Goal: Task Accomplishment & Management: Use online tool/utility

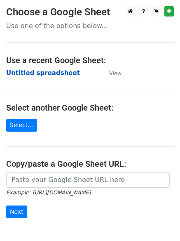
click at [52, 71] on strong "Untitled spreadsheet" at bounding box center [43, 72] width 74 height 7
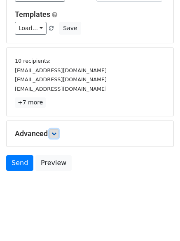
click at [54, 133] on icon at bounding box center [54, 133] width 5 height 5
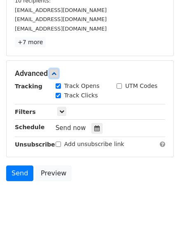
scroll to position [138, 0]
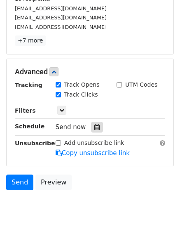
drag, startPoint x: 90, startPoint y: 131, endPoint x: 82, endPoint y: 131, distance: 8.2
click at [91, 131] on div at bounding box center [96, 127] width 11 height 11
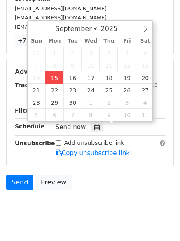
type input "2025-09-15 12:26"
type input "26"
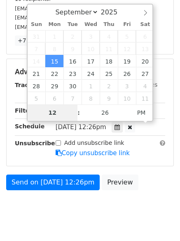
type input "4"
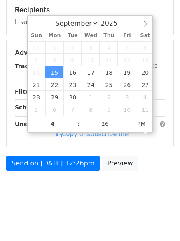
type input "2025-09-15 16:26"
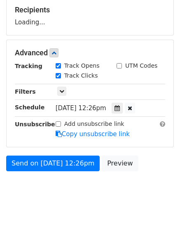
click at [74, 190] on body "New Campaign Daily emails left: 50 Google Sheet: Untitled spreadsheet Variables…" at bounding box center [90, 43] width 180 height 329
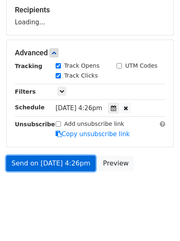
click at [68, 163] on link "Send on Sep 15 at 4:26pm" at bounding box center [50, 163] width 89 height 16
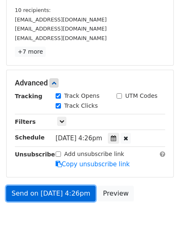
click at [53, 191] on link "Send on Sep 15 at 4:26pm" at bounding box center [50, 193] width 89 height 16
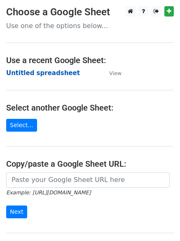
click at [47, 73] on strong "Untitled spreadsheet" at bounding box center [43, 72] width 74 height 7
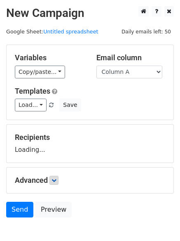
scroll to position [47, 0]
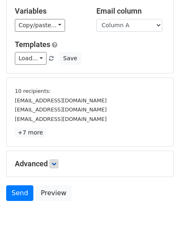
click at [55, 133] on p "+7 more" at bounding box center [90, 132] width 150 height 10
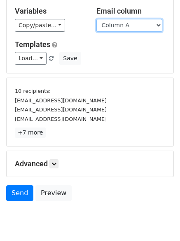
click at [132, 26] on select "Column A Column B Column C Column D Column E" at bounding box center [129, 25] width 66 height 13
select select "Column B"
click at [96, 19] on select "Column A Column B Column C Column D Column E" at bounding box center [129, 25] width 66 height 13
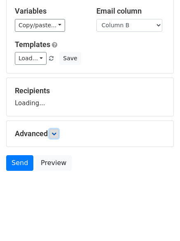
click at [56, 132] on icon at bounding box center [54, 133] width 5 height 5
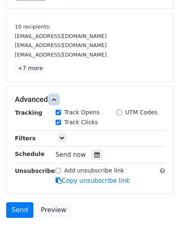
scroll to position [121, 0]
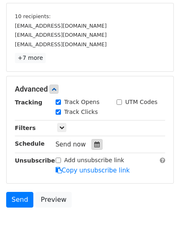
click at [96, 143] on div at bounding box center [96, 144] width 11 height 11
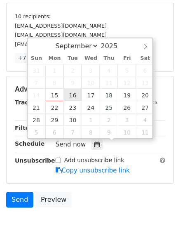
type input "2025-09-16 12:00"
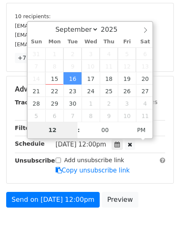
type input "5"
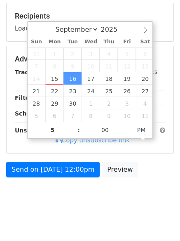
type input "2025-09-16 17:00"
click at [75, 213] on body "New Campaign Daily emails left: 50 Google Sheet: Untitled spreadsheet Variables…" at bounding box center [90, 49] width 180 height 329
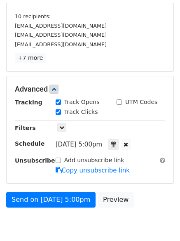
click at [70, 178] on div "Advanced Tracking Track Opens UTM Codes Track Clicks Filters Only include sprea…" at bounding box center [90, 129] width 167 height 107
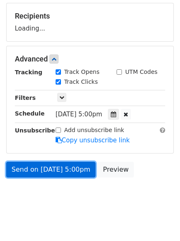
click at [63, 163] on link "Send on Sep 16 at 5:00pm" at bounding box center [50, 170] width 89 height 16
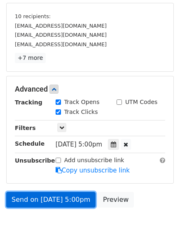
click at [78, 204] on link "Send on Sep 16 at 5:00pm" at bounding box center [50, 200] width 89 height 16
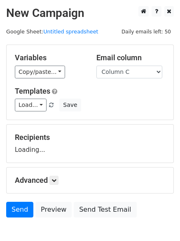
select select "Column C"
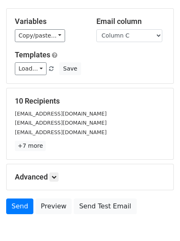
scroll to position [47, 0]
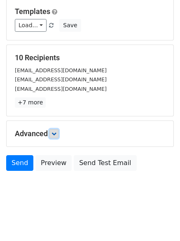
click at [53, 136] on link at bounding box center [53, 133] width 9 height 9
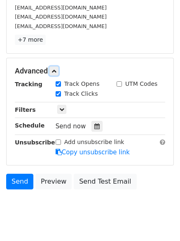
scroll to position [149, 0]
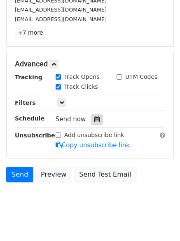
click at [94, 121] on icon at bounding box center [96, 119] width 5 height 6
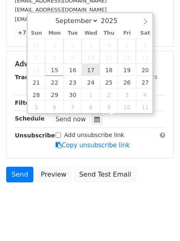
type input "2025-09-17 12:00"
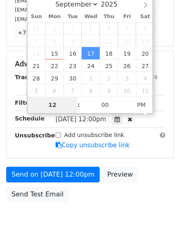
type input "6"
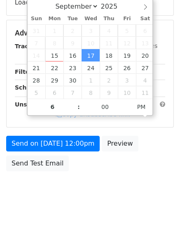
type input "2025-09-17 18:00"
click at [82, 204] on body "New Campaign Daily emails left: 50 Google Sheet: Untitled spreadsheet Variables…" at bounding box center [90, 33] width 180 height 349
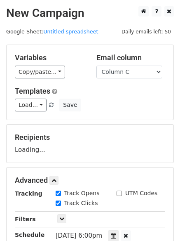
scroll to position [147, 0]
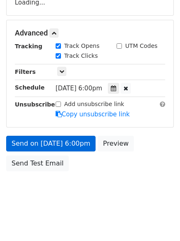
click at [81, 118] on link "Copy unsubscribe link" at bounding box center [93, 113] width 74 height 7
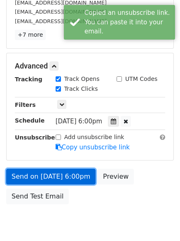
click at [72, 172] on link "Send on Sep 17 at 6:00pm" at bounding box center [50, 177] width 89 height 16
click at [70, 172] on link "Send on Sep 17 at 6:00pm" at bounding box center [50, 177] width 89 height 16
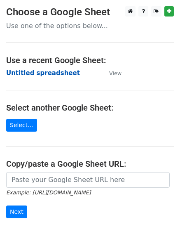
click at [56, 72] on strong "Untitled spreadsheet" at bounding box center [43, 72] width 74 height 7
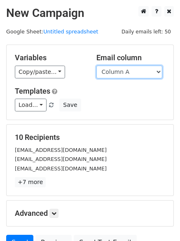
click at [148, 77] on select "Column A Column B Column C Column D Column E" at bounding box center [129, 72] width 66 height 13
select select "Column D"
click at [96, 66] on select "Column A Column B Column C Column D Column E" at bounding box center [129, 72] width 66 height 13
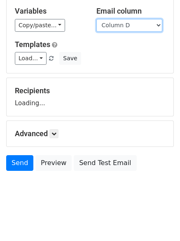
scroll to position [47, 0]
click at [49, 135] on h5 "Advanced" at bounding box center [90, 133] width 150 height 9
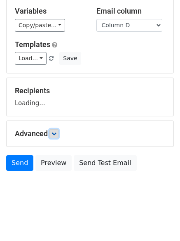
click at [54, 135] on form "Variables Copy/paste... {{Column A}} {{Column B}} {{Column C}} {{Column D}} {{C…" at bounding box center [90, 86] width 168 height 177
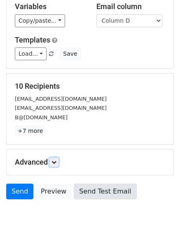
scroll to position [80, 0]
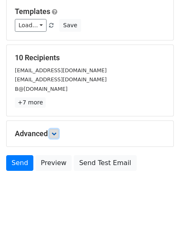
click at [53, 135] on link at bounding box center [53, 133] width 9 height 9
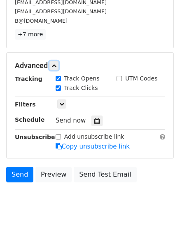
scroll to position [148, 0]
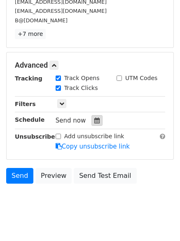
click at [96, 117] on icon at bounding box center [96, 120] width 5 height 6
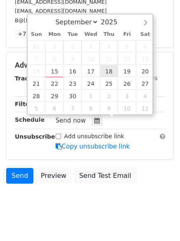
type input "2025-09-18 12:00"
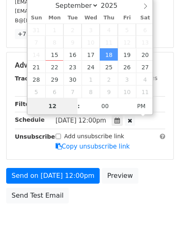
type input "7"
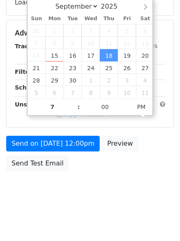
type input "2025-09-18 19:00"
click at [88, 210] on html "New Campaign Daily emails left: 50 Google Sheet: Untitled spreadsheet Variables…" at bounding box center [90, 47] width 180 height 388
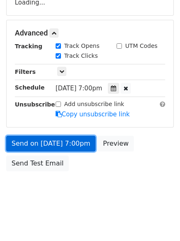
click at [75, 144] on link "Send on Sep 18 at 7:00pm" at bounding box center [50, 144] width 89 height 16
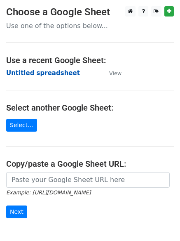
click at [52, 76] on strong "Untitled spreadsheet" at bounding box center [43, 72] width 74 height 7
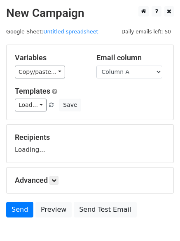
click at [122, 72] on select "Column A Column B Column C Column D Column E" at bounding box center [129, 72] width 66 height 13
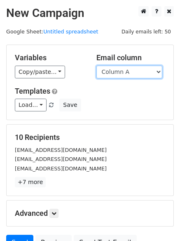
click at [128, 74] on select "Column A Column B Column C Column D Column E" at bounding box center [129, 72] width 66 height 13
select select "Column E"
click at [96, 66] on select "Column A Column B Column C Column D Column E" at bounding box center [129, 72] width 66 height 13
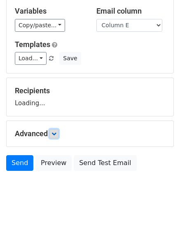
click at [56, 133] on icon at bounding box center [54, 133] width 5 height 5
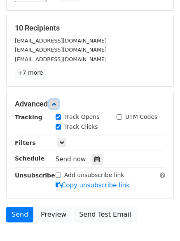
scroll to position [110, 0]
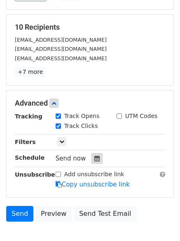
click at [97, 160] on div at bounding box center [96, 158] width 11 height 11
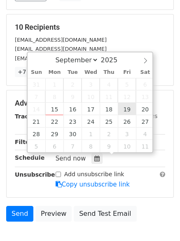
type input "[DATE] 12:00"
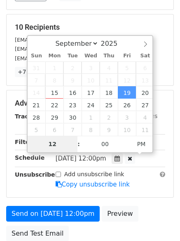
type input "8"
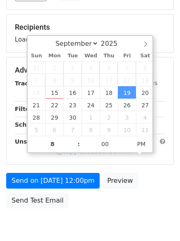
type input "[DATE] 20:00"
click at [136, 197] on div "Send on [DATE] 12:00pm Preview Send Test Email" at bounding box center [90, 193] width 180 height 40
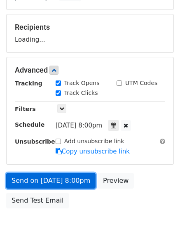
click at [73, 181] on form "Variables Copy/paste... {{Column A}} {{Column B}} {{Column C}} {{Column D}} {{C…" at bounding box center [90, 73] width 168 height 278
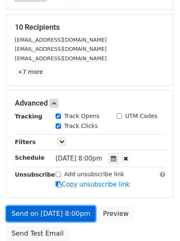
click at [77, 207] on link "Send on [DATE] 8:00pm" at bounding box center [50, 214] width 89 height 16
